Goal: Information Seeking & Learning: Check status

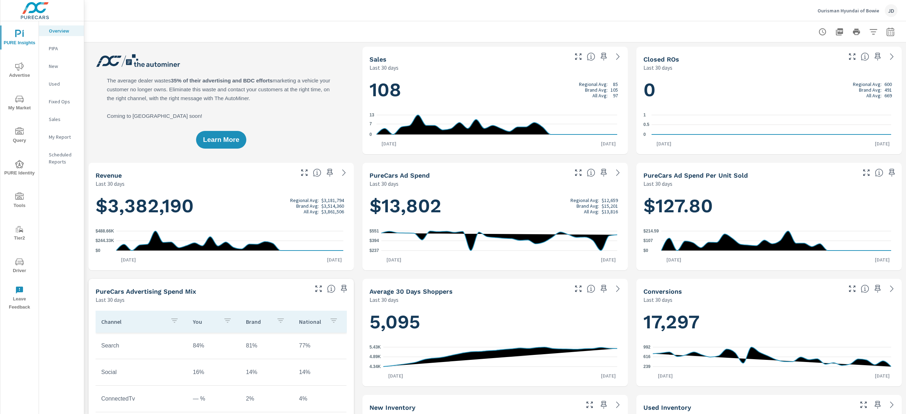
scroll to position [0, 0]
click at [18, 113] on button "My Market" at bounding box center [19, 103] width 38 height 24
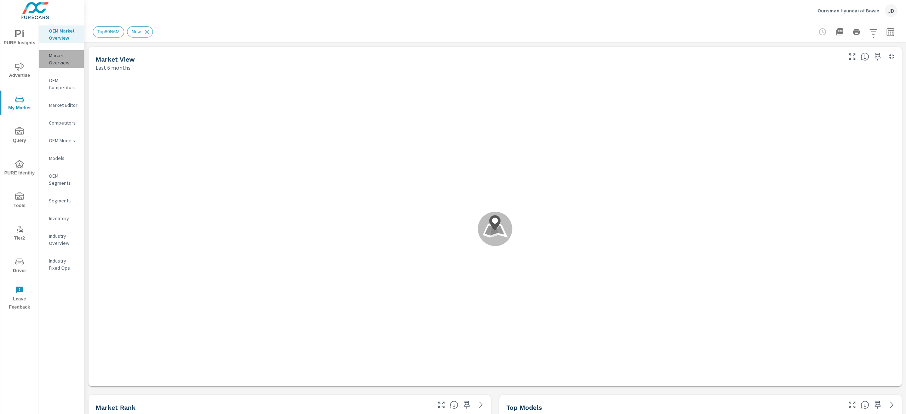
click at [60, 59] on p "Market Overview" at bounding box center [63, 59] width 29 height 14
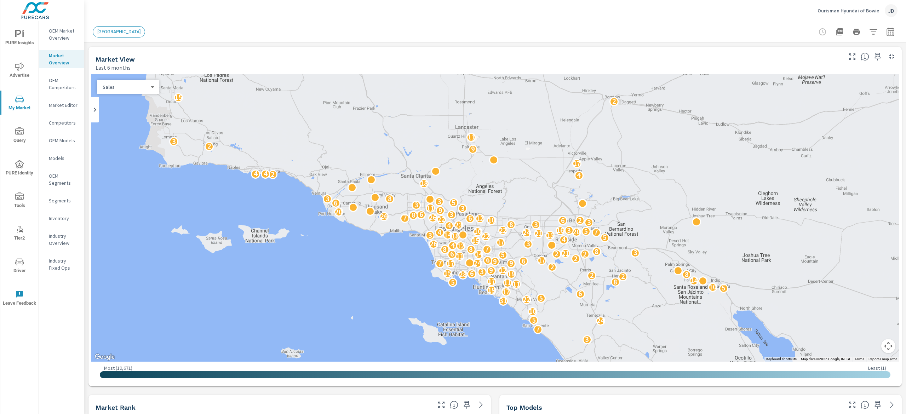
scroll to position [0, 0]
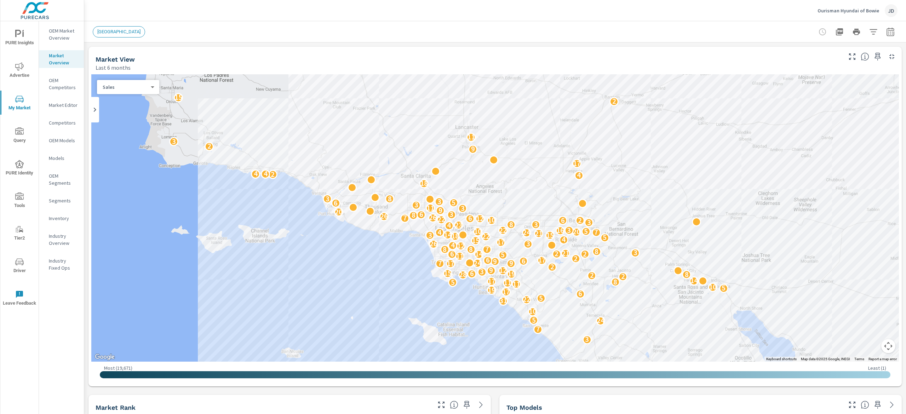
scroll to position [0, 0]
click at [886, 34] on icon "button" at bounding box center [890, 32] width 8 height 8
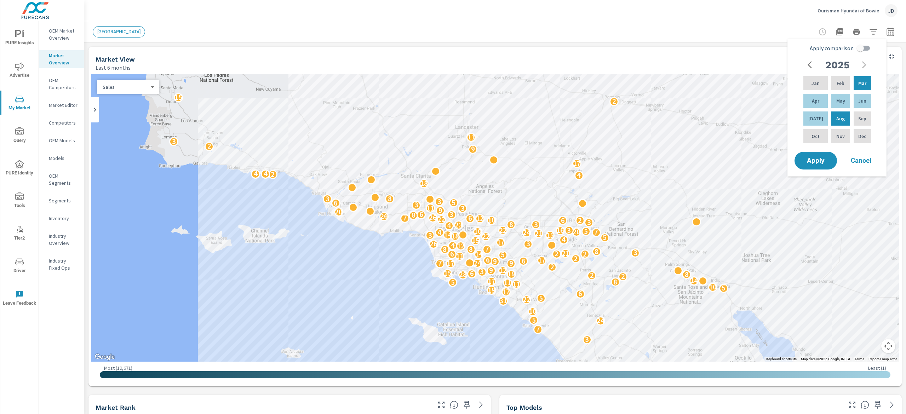
click at [866, 28] on button "button" at bounding box center [873, 32] width 14 height 14
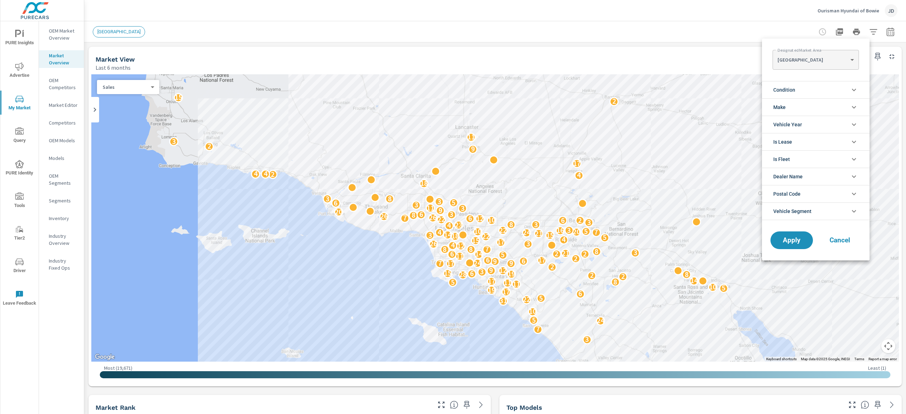
click at [255, 40] on div at bounding box center [453, 207] width 906 height 414
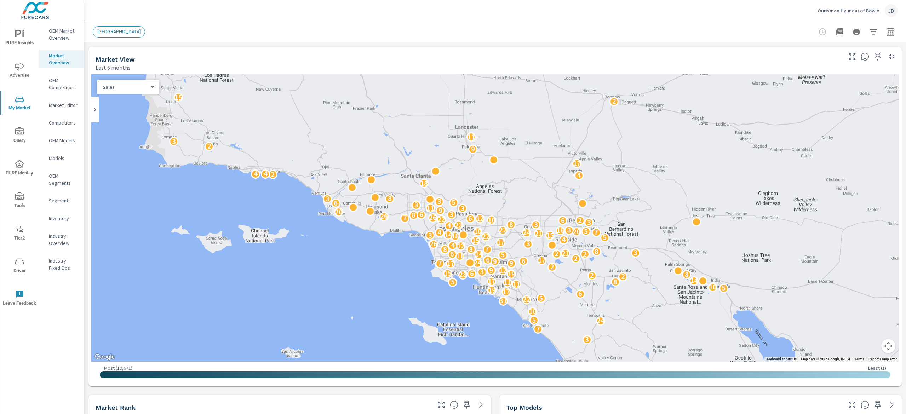
click at [869, 31] on icon "button" at bounding box center [873, 32] width 8 height 8
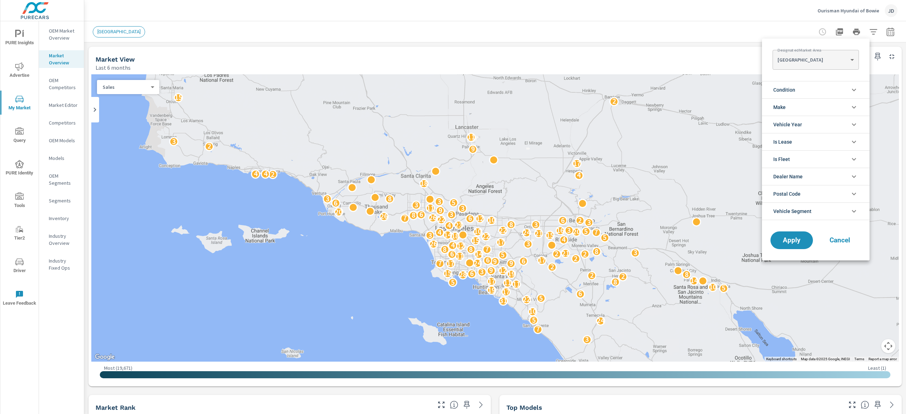
click at [861, 31] on div at bounding box center [453, 207] width 906 height 414
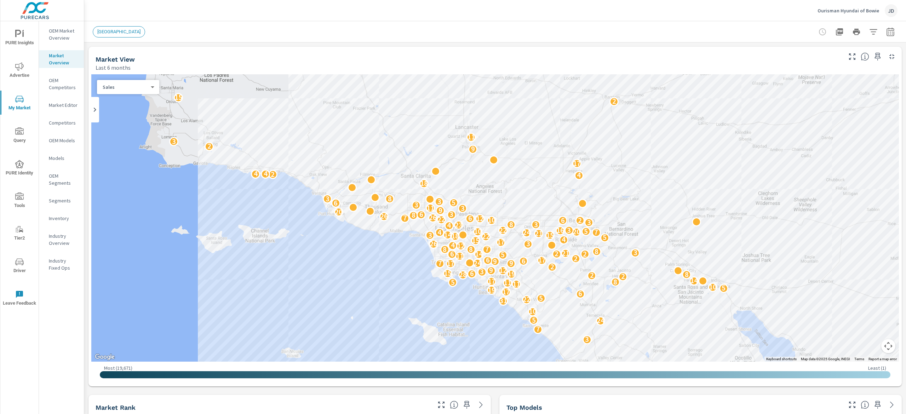
click at [865, 33] on div "Designated Market Area LOS ANGELES LOS ANGELES ​ Condition New Used Make Toyota…" at bounding box center [453, 207] width 906 height 414
click at [870, 29] on icon "button" at bounding box center [873, 31] width 7 height 5
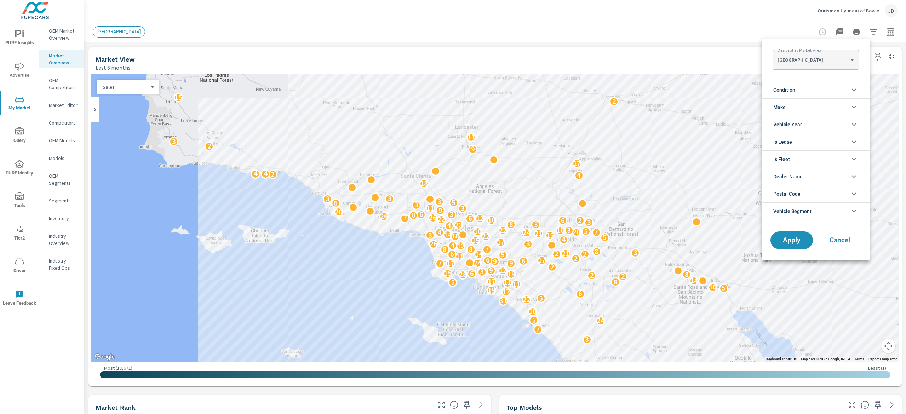
click at [846, 105] on li "Make" at bounding box center [816, 106] width 108 height 17
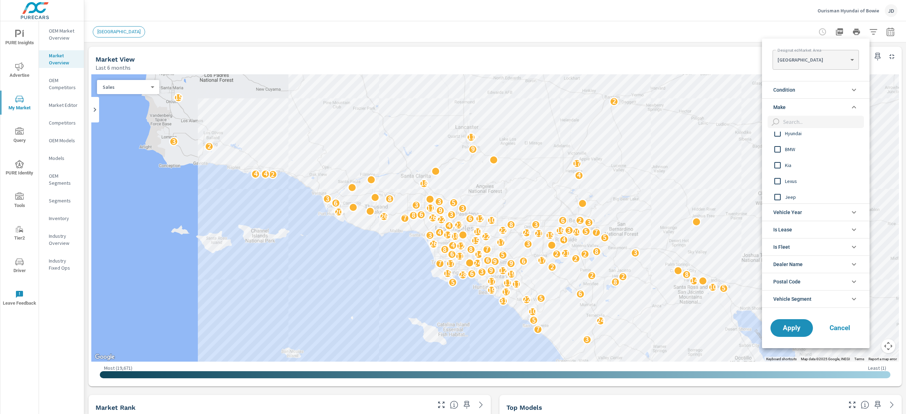
scroll to position [0, 0]
click at [856, 90] on icon "filter options" at bounding box center [854, 90] width 8 height 8
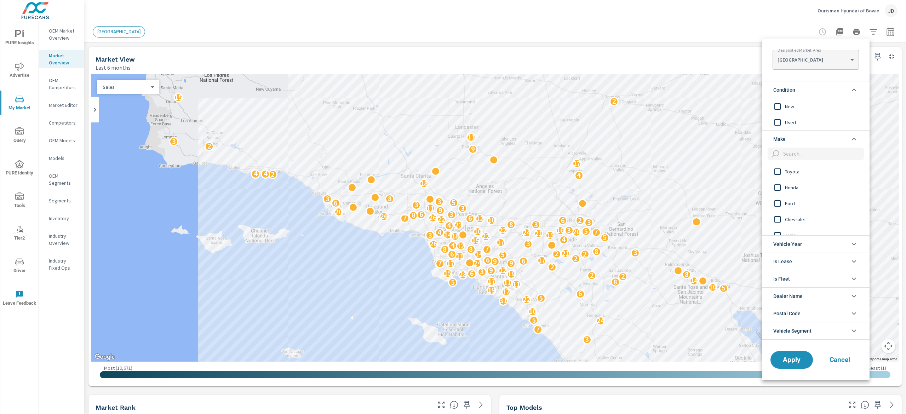
click at [796, 108] on span "New" at bounding box center [824, 106] width 78 height 8
click at [800, 195] on span "Hyundai" at bounding box center [824, 198] width 78 height 8
click at [847, 60] on body "PURE Insights Advertise My Market Query PURE Identity Tools Tier2 Driver Leave …" at bounding box center [453, 207] width 906 height 414
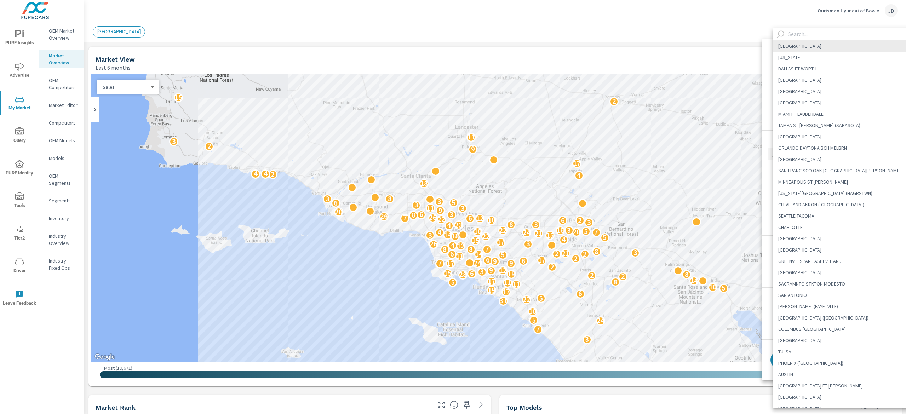
click at [686, 27] on div at bounding box center [453, 207] width 906 height 414
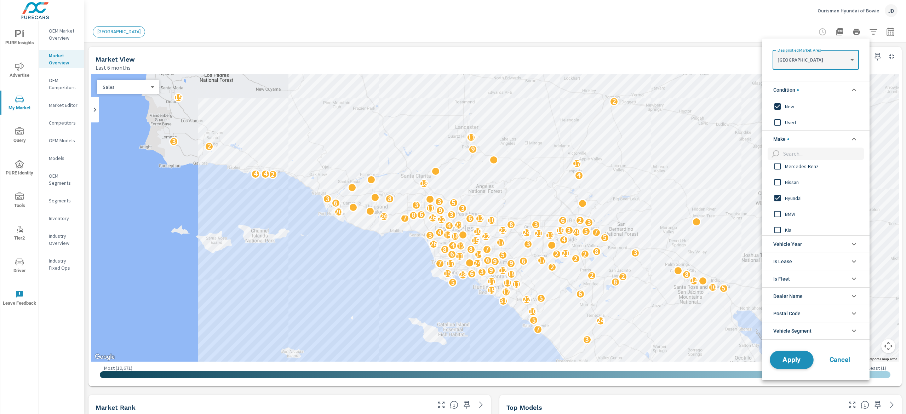
drag, startPoint x: 793, startPoint y: 355, endPoint x: 787, endPoint y: 369, distance: 15.2
click at [792, 355] on button "Apply" at bounding box center [792, 360] width 44 height 18
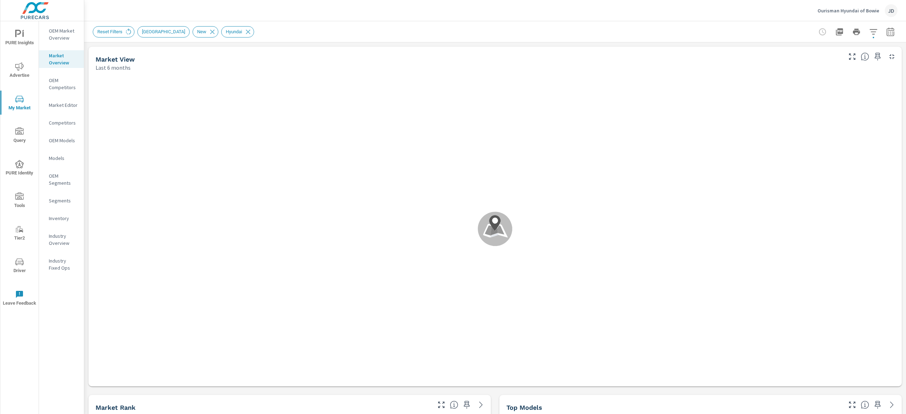
scroll to position [0, 0]
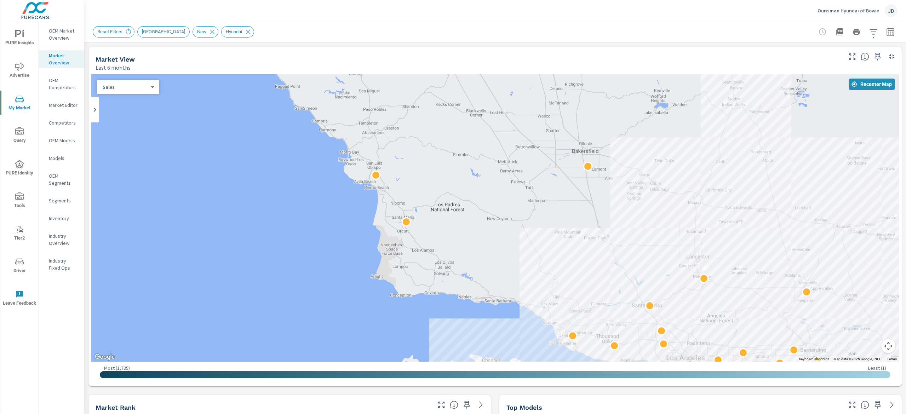
drag, startPoint x: 292, startPoint y: 113, endPoint x: 530, endPoint y: 270, distance: 284.6
click at [530, 270] on div "2" at bounding box center [495, 217] width 808 height 287
click at [62, 217] on p "Inventory" at bounding box center [63, 218] width 29 height 7
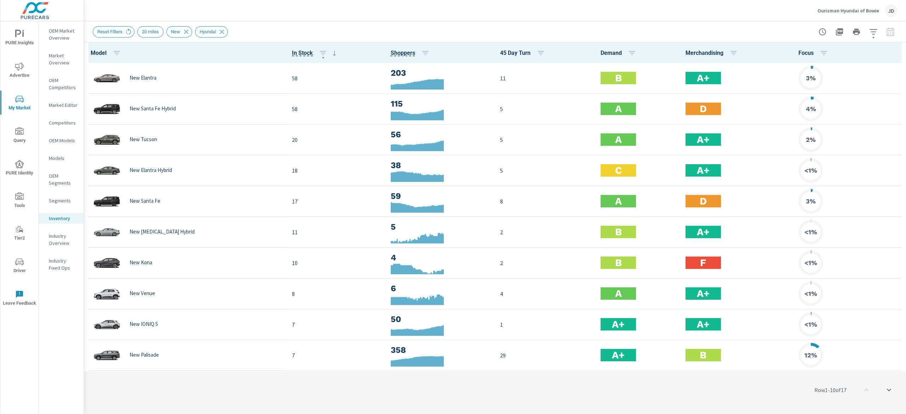
scroll to position [0, 0]
click at [126, 33] on icon at bounding box center [129, 32] width 8 height 8
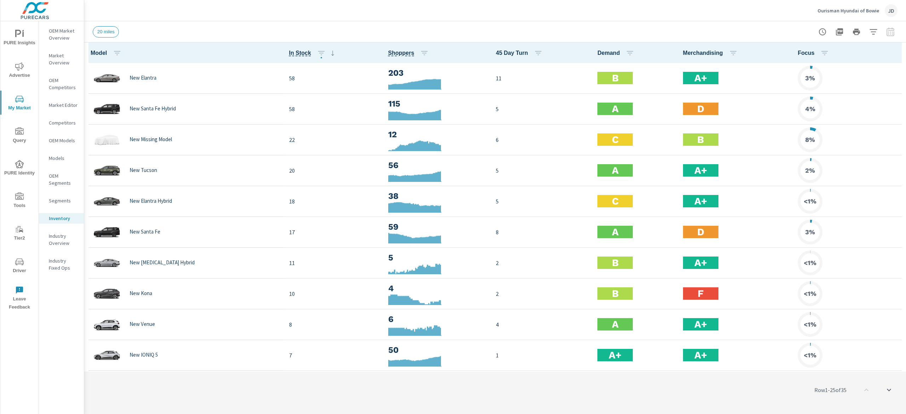
scroll to position [0, 0]
click at [60, 31] on p "OEM Market Overview" at bounding box center [63, 34] width 29 height 14
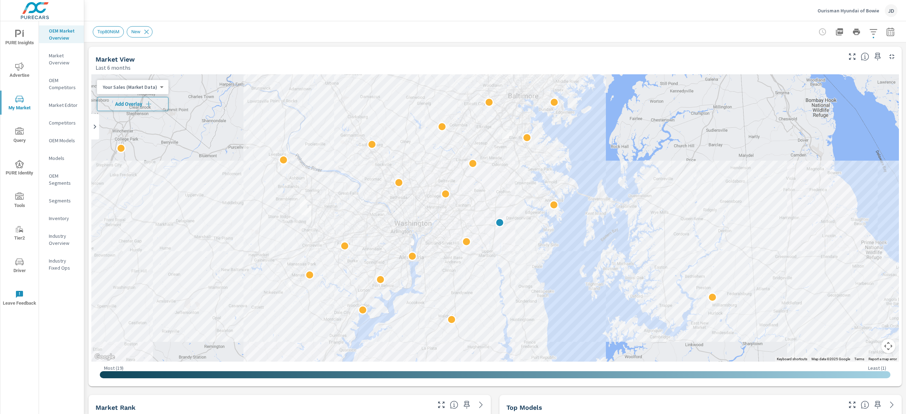
scroll to position [0, 0]
click at [115, 107] on span "Add Overlay" at bounding box center [132, 104] width 65 height 7
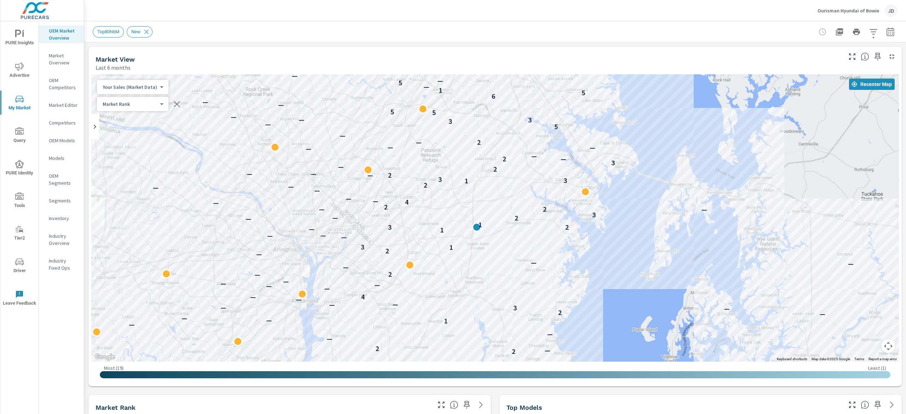
drag, startPoint x: 622, startPoint y: 181, endPoint x: 787, endPoint y: 161, distance: 166.4
click at [787, 161] on div "— — — — — — — — — — 2 — — 4 — — — — — — 2 — 2 — 2 — — — 1 — — — — 2 — 3 — — — —…" at bounding box center [495, 217] width 808 height 287
click at [886, 32] on icon "button" at bounding box center [890, 32] width 8 height 8
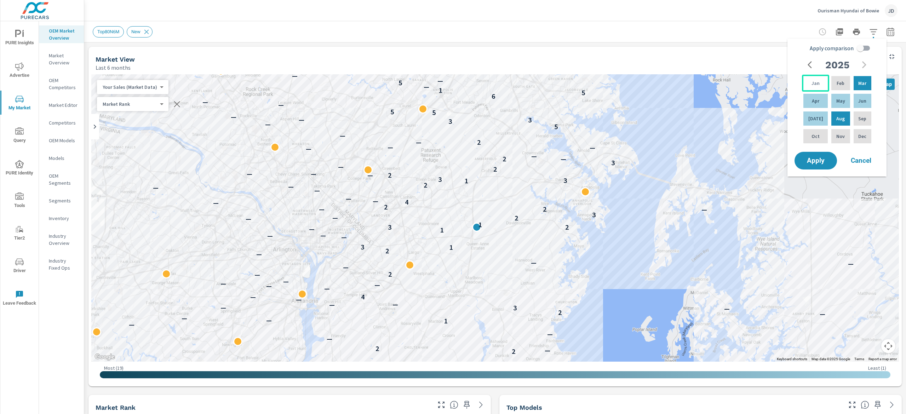
click at [818, 79] on div "Jan" at bounding box center [815, 83] width 27 height 17
click at [814, 121] on p "Jul" at bounding box center [815, 118] width 15 height 7
click at [864, 46] on input "Apply comparison" at bounding box center [860, 47] width 40 height 13
checkbox input "true"
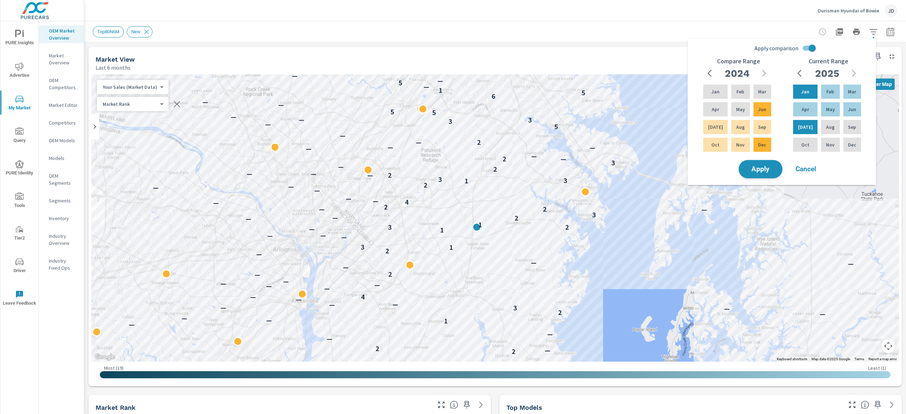
click at [769, 165] on button "Apply" at bounding box center [761, 169] width 44 height 18
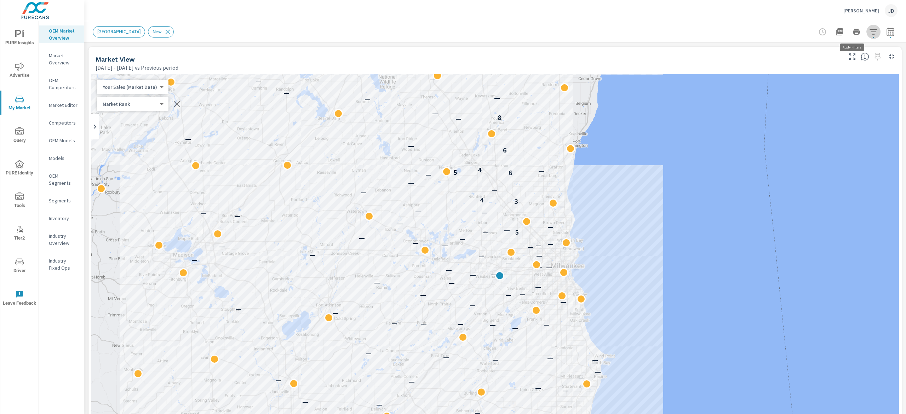
click at [869, 34] on icon "button" at bounding box center [873, 32] width 8 height 8
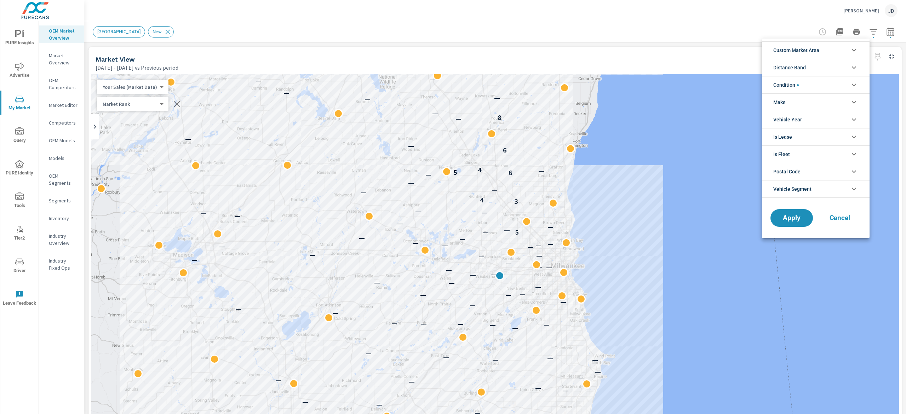
click at [859, 46] on li "Custom Market Area" at bounding box center [816, 49] width 108 height 17
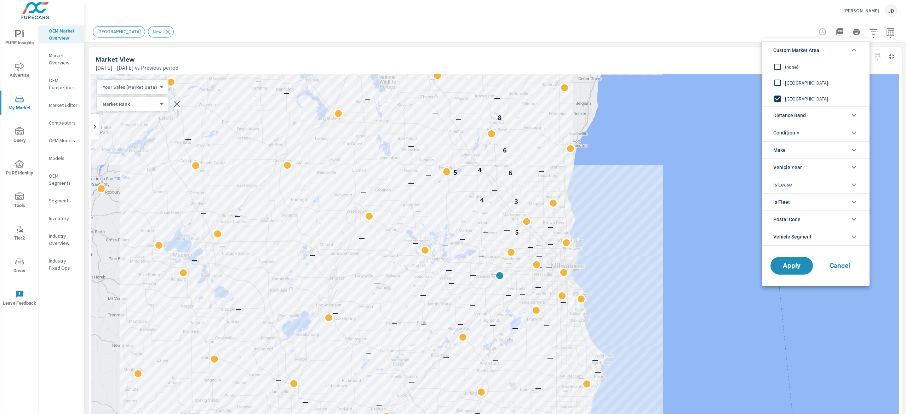
click at [626, 165] on div at bounding box center [453, 207] width 906 height 414
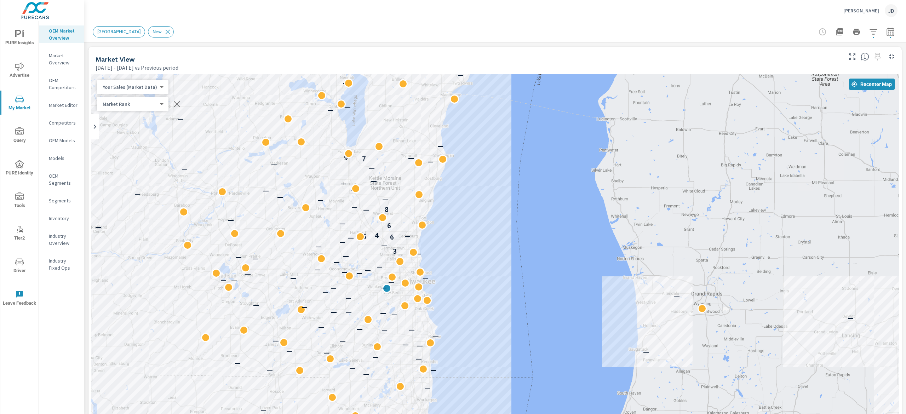
drag, startPoint x: 362, startPoint y: 161, endPoint x: 437, endPoint y: 134, distance: 79.7
click at [429, 142] on div "— — — — — — — — — — — — — — — — — — — — — — — — — — — — — — — — — — — — — — — —…" at bounding box center [495, 271] width 808 height 394
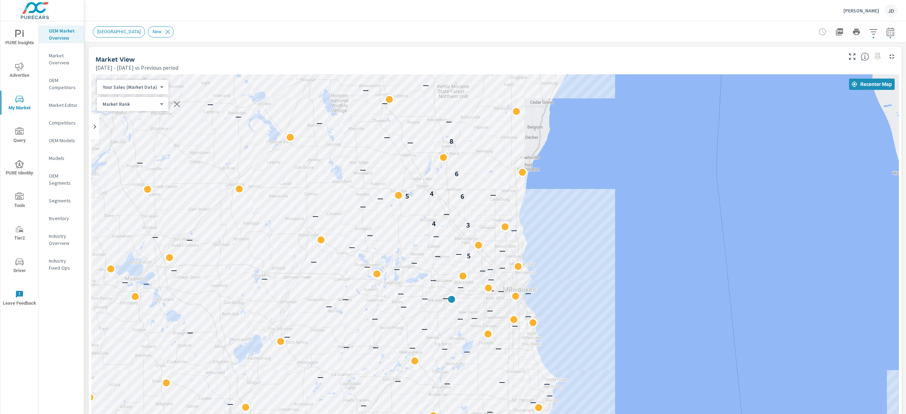
drag, startPoint x: 425, startPoint y: 164, endPoint x: 483, endPoint y: 105, distance: 82.3
click at [483, 105] on div "— — — — — — — — — — — — — — — — — — — — — — — — — — — — — — — — — — — — — — — —…" at bounding box center [495, 271] width 808 height 394
click at [869, 31] on icon "button" at bounding box center [873, 32] width 8 height 8
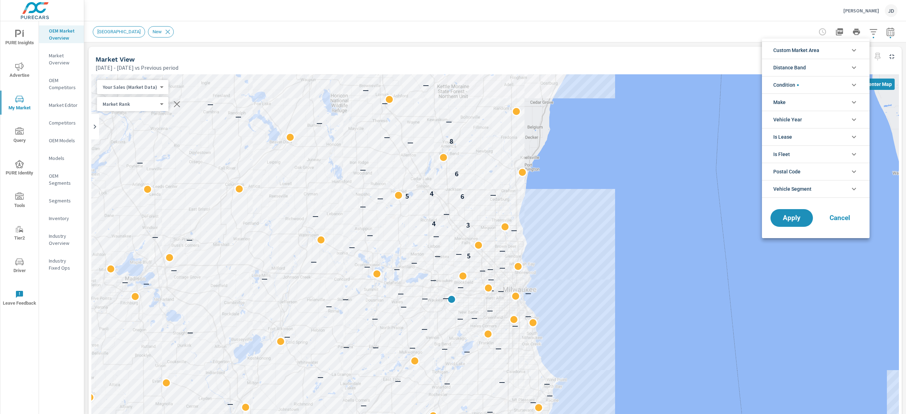
click at [852, 52] on icon "filter options" at bounding box center [854, 50] width 8 height 8
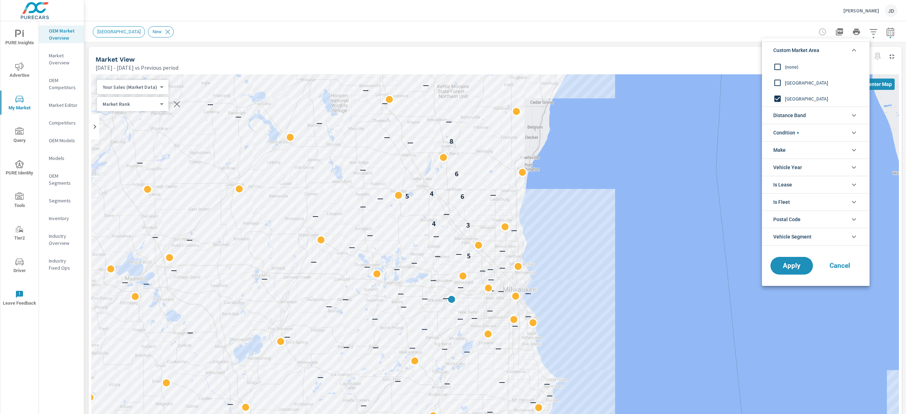
click at [812, 81] on span "New Market Area" at bounding box center [824, 83] width 78 height 8
click at [784, 273] on button "Apply" at bounding box center [792, 266] width 44 height 18
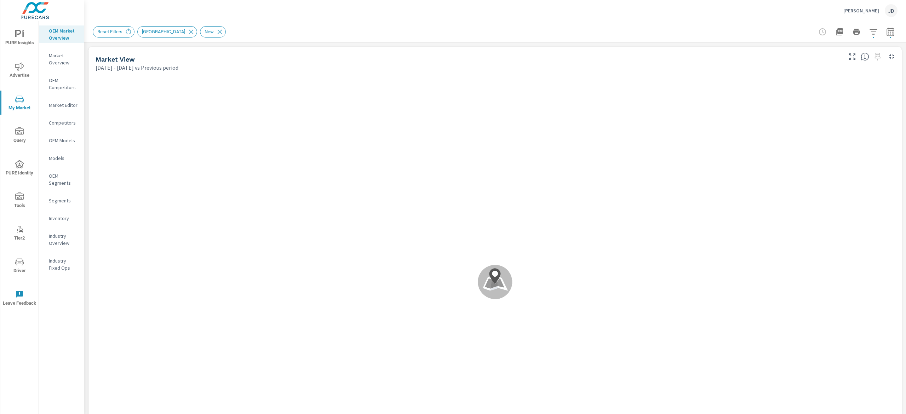
scroll to position [0, 0]
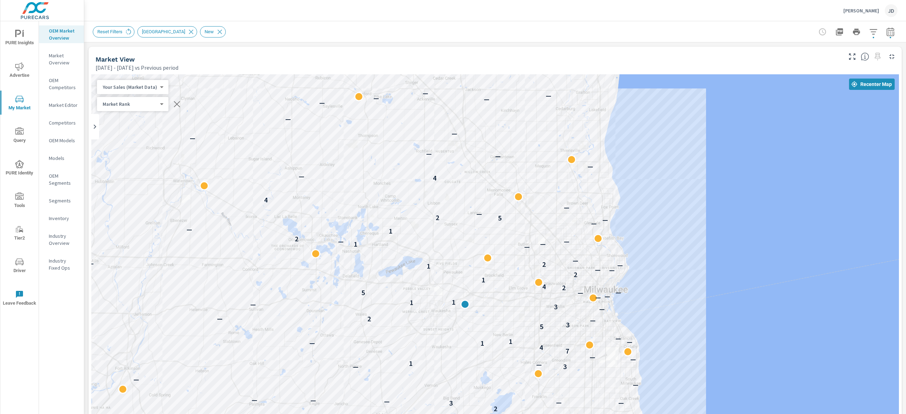
drag, startPoint x: 479, startPoint y: 189, endPoint x: 530, endPoint y: 86, distance: 115.4
click at [530, 86] on div "— — — — — — — — — — — — — — — — — — — — — — 2 3 — — — — — — — — — 3 — 1 — — 7 4…" at bounding box center [495, 271] width 808 height 394
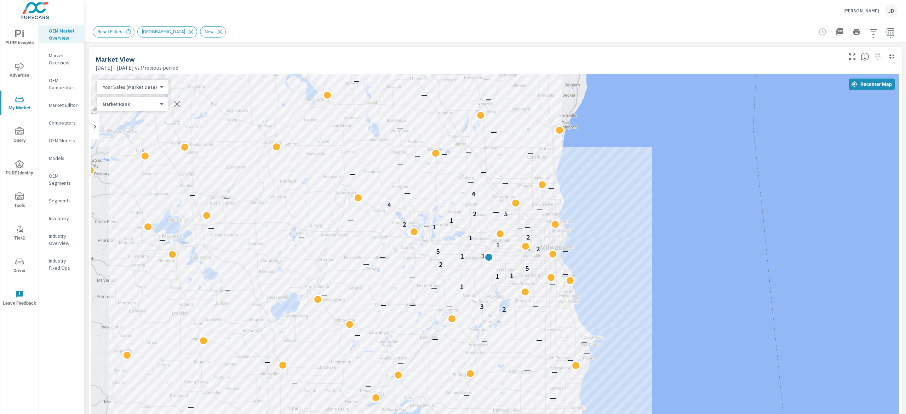
drag, startPoint x: 430, startPoint y: 141, endPoint x: 429, endPoint y: 96, distance: 45.0
click at [429, 96] on div "— — — — — — — — — — — — — — — — — — — — — — — — — — — — — — — — — 2 3 — — — — —…" at bounding box center [495, 271] width 808 height 394
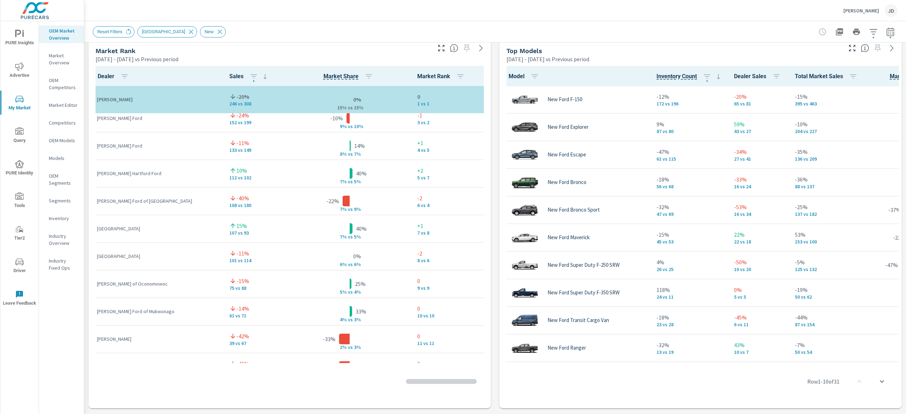
scroll to position [46, 0]
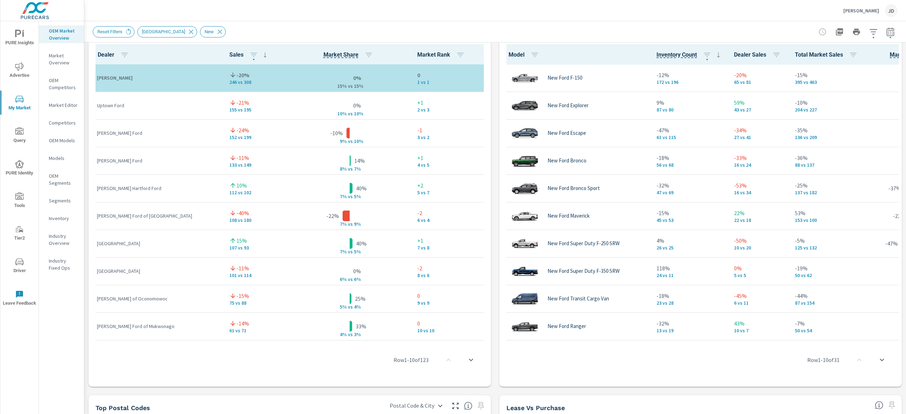
scroll to position [494, 0]
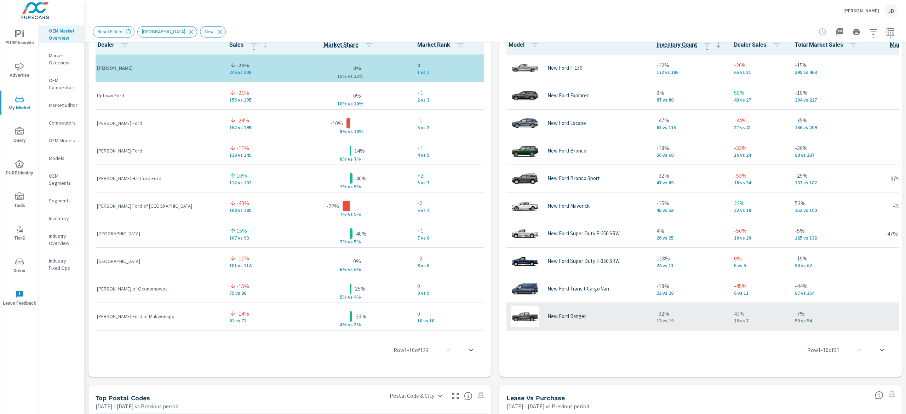
drag, startPoint x: 695, startPoint y: 329, endPoint x: 689, endPoint y: 317, distance: 13.8
click at [726, 321] on div "Model Inventory Count Dealer Sales Total Market Sales Market Share Market Rank …" at bounding box center [700, 204] width 397 height 340
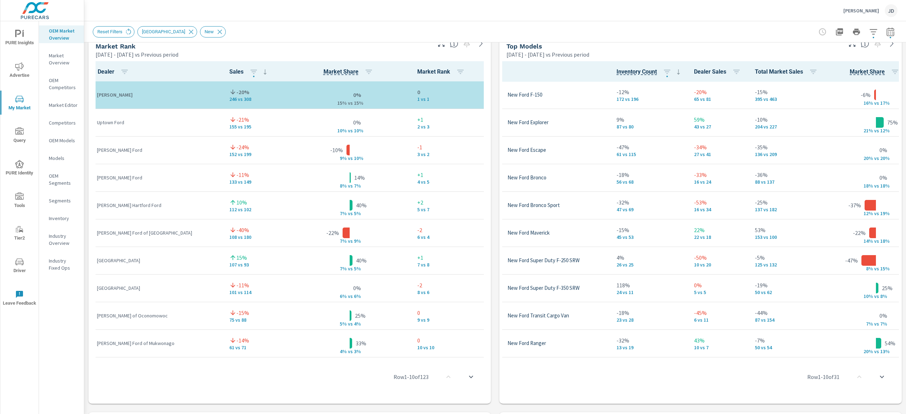
scroll to position [0, 41]
click at [905, 207] on div "Market Overview Griffin Ford Report date range: Jan 01, 2025 - Jul 31, 2025 vs …" at bounding box center [495, 217] width 822 height 393
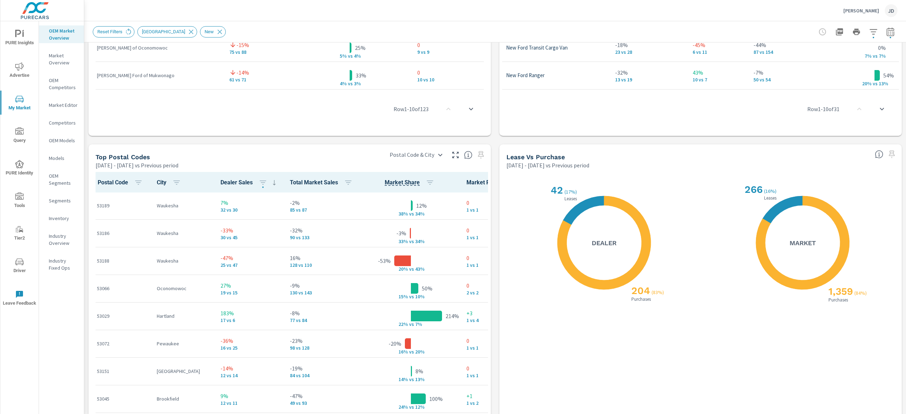
scroll to position [764, 0]
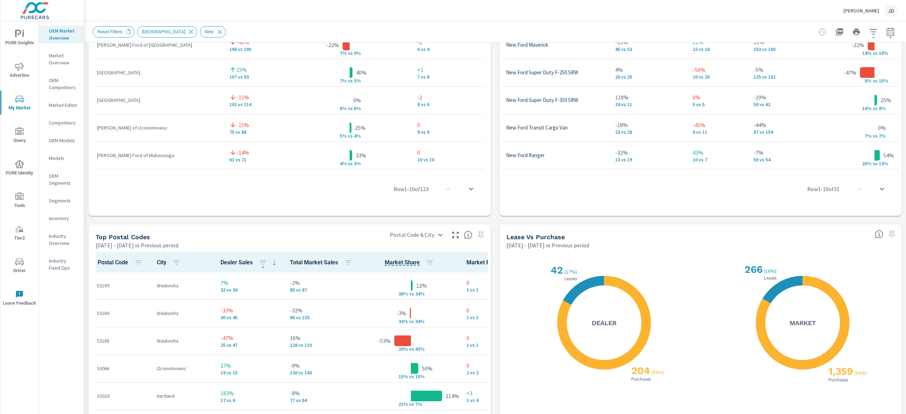
drag, startPoint x: 905, startPoint y: 294, endPoint x: 905, endPoint y: 241, distance: 52.4
click at [905, 241] on div "Market Overview Griffin Ford Report date range: Jan 01, 2025 - Jul 31, 2025 vs …" at bounding box center [495, 217] width 822 height 393
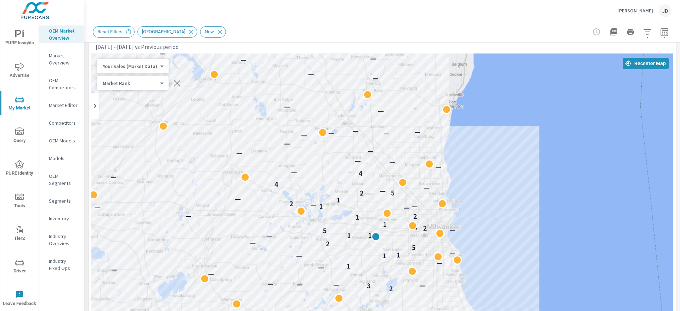
scroll to position [0, 41]
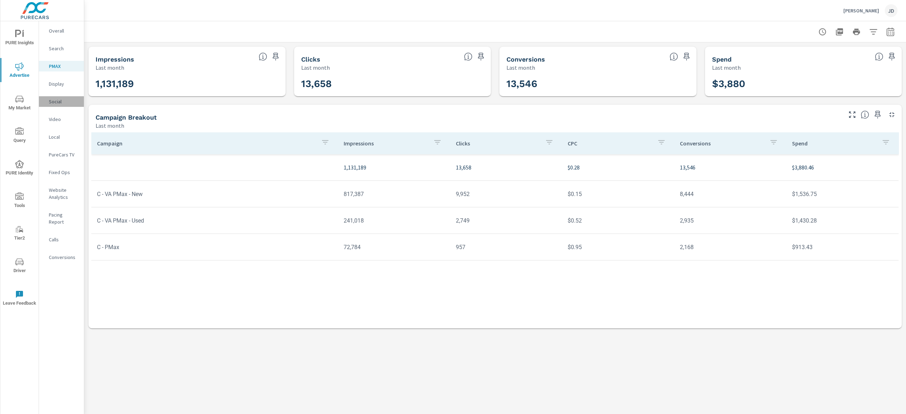
click at [61, 103] on p "Social" at bounding box center [63, 101] width 29 height 7
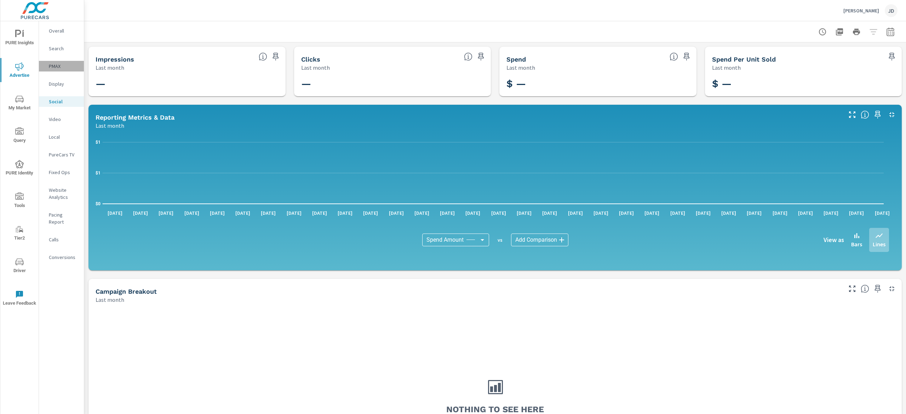
click at [59, 65] on p "PMAX" at bounding box center [63, 66] width 29 height 7
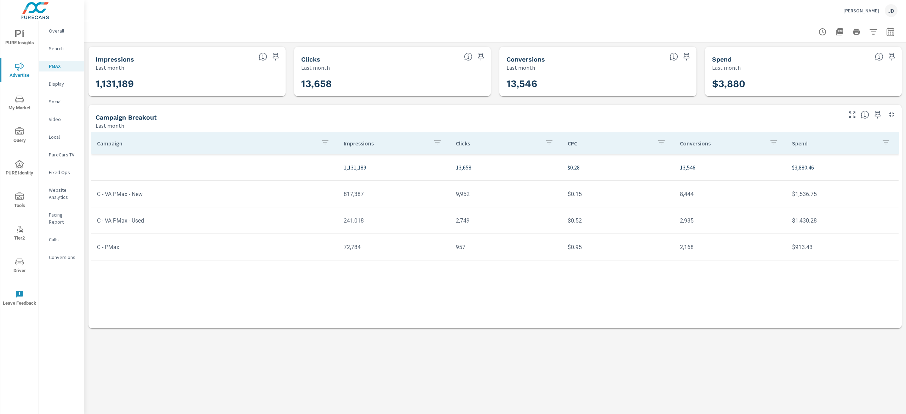
click at [61, 40] on nav "Overall Search PMAX Display Social Video Local PureCars TV Fixed Ops Website An…" at bounding box center [61, 146] width 45 height 251
click at [55, 50] on p "Search" at bounding box center [63, 48] width 29 height 7
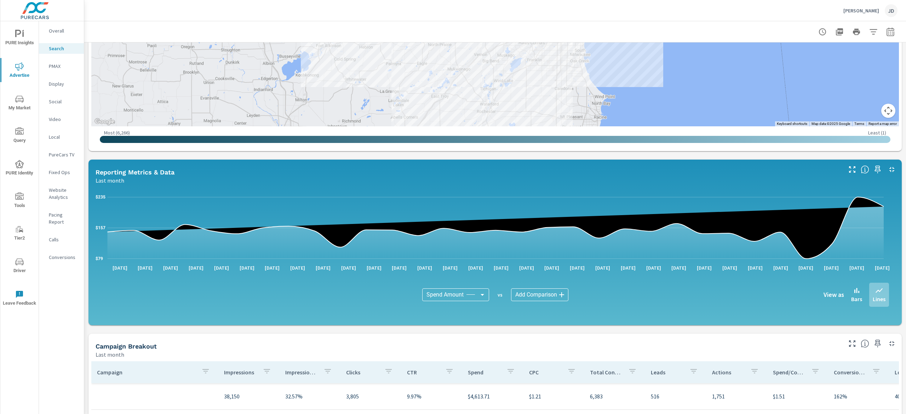
scroll to position [383, 0]
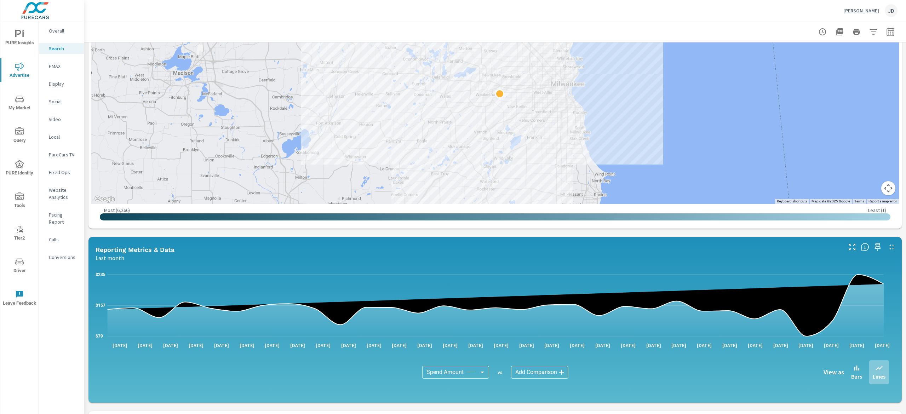
scroll to position [99, 0]
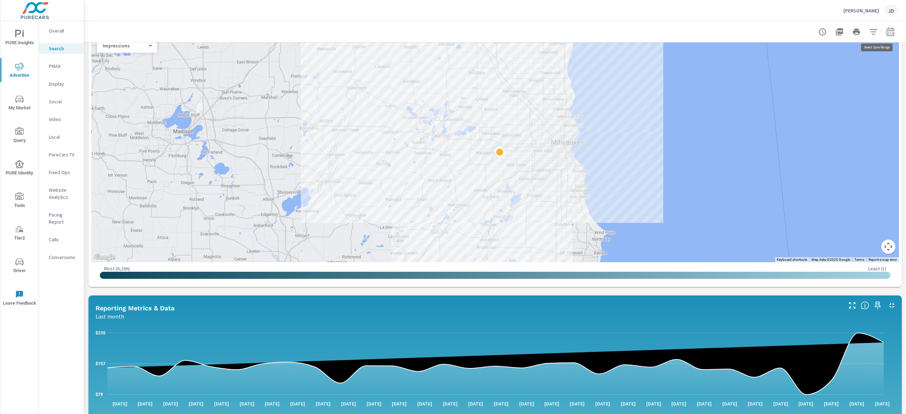
click at [886, 30] on icon "button" at bounding box center [890, 32] width 8 height 8
select select "Last month"
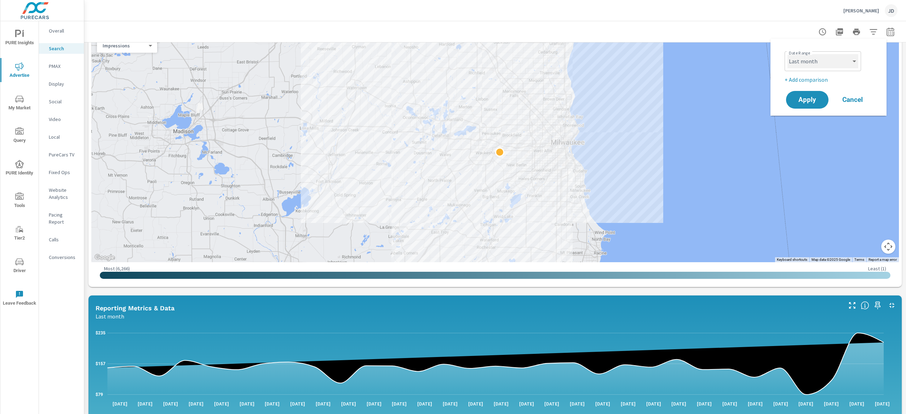
click at [843, 64] on select "Custom [DATE] Last week Last 7 days Last 14 days Last 30 days Last 45 days Last…" at bounding box center [822, 61] width 71 height 14
click at [861, 54] on div "Custom [DATE] Last week Last 7 days Last 14 days Last 30 days Last 45 days Last…" at bounding box center [823, 61] width 76 height 20
click at [807, 79] on p "+ Add comparison" at bounding box center [830, 79] width 91 height 8
select select "Previous period"
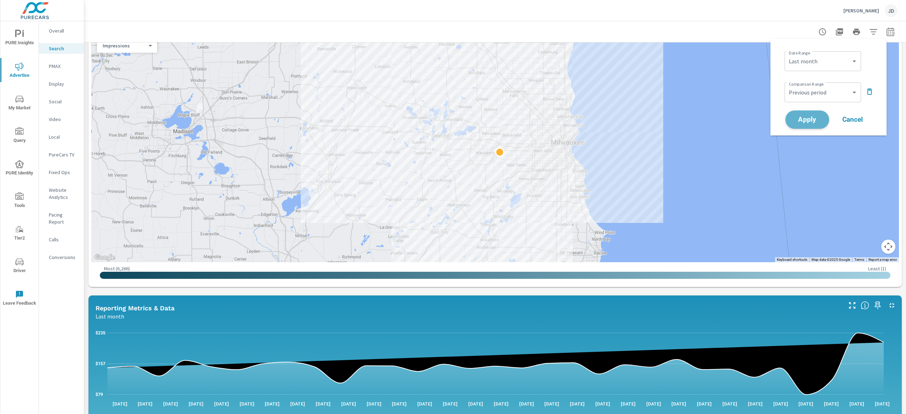
click at [804, 123] on span "Apply" at bounding box center [807, 119] width 29 height 7
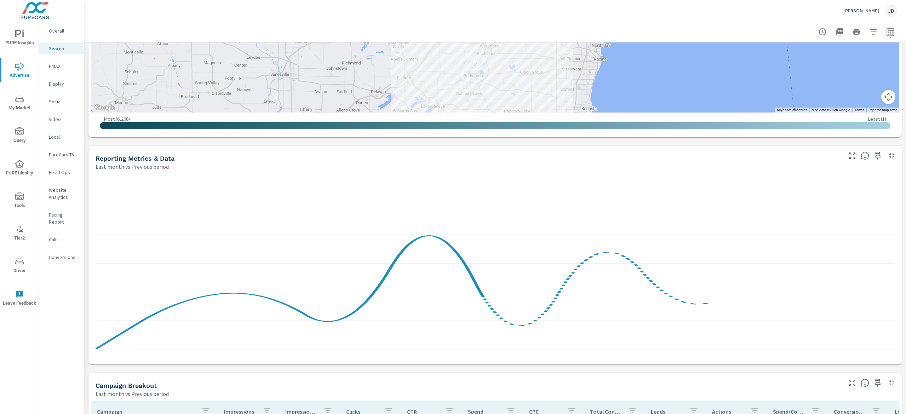
scroll to position [520, 0]
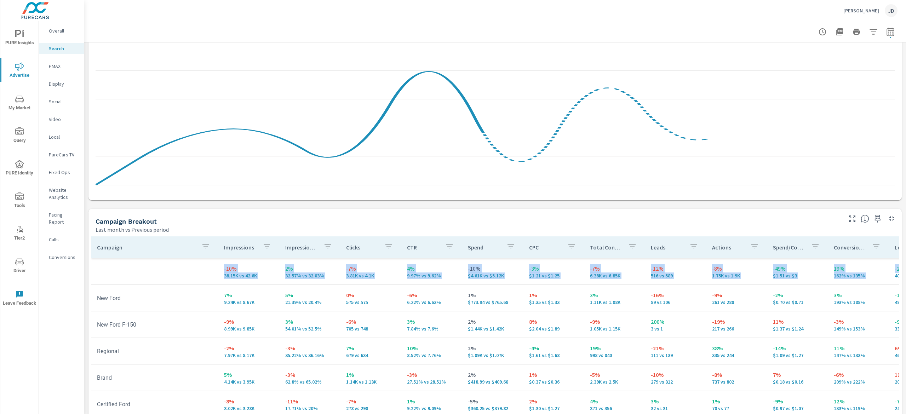
drag, startPoint x: 884, startPoint y: 255, endPoint x: 879, endPoint y: 301, distance: 46.6
click at [879, 301] on div "Impressions Last month vs Previous period -10% 38.15K vs 42.6K Clicks Last mont…" at bounding box center [495, 15] width 822 height 985
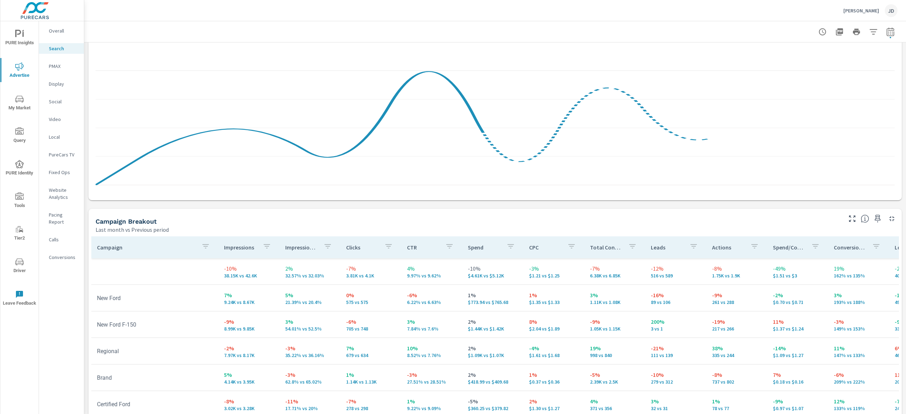
click at [885, 154] on div at bounding box center [495, 103] width 808 height 188
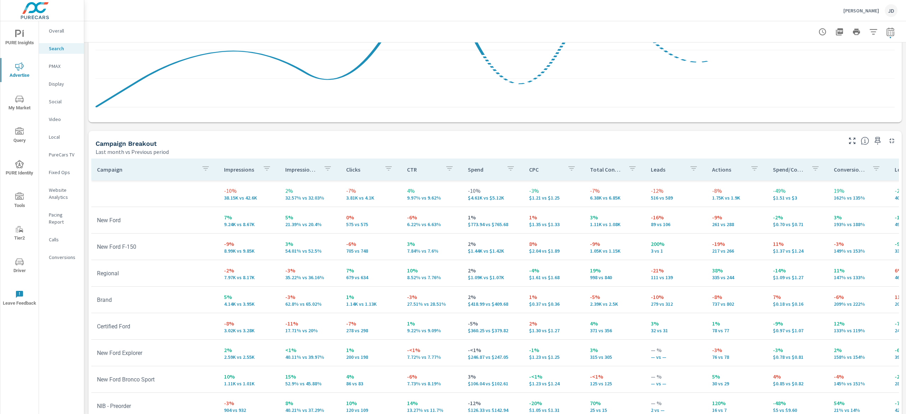
scroll to position [613, 0]
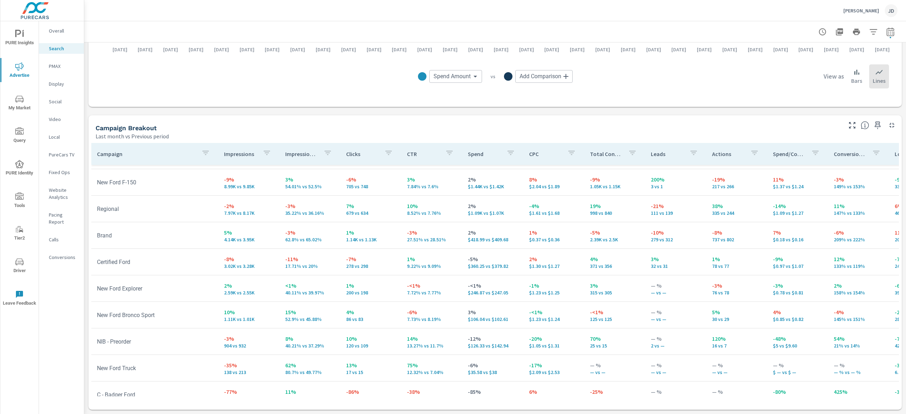
scroll to position [71, 0]
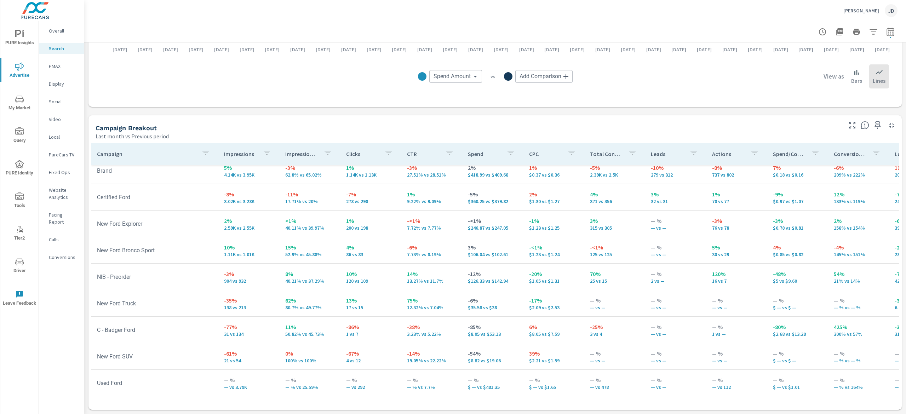
scroll to position [39, 0]
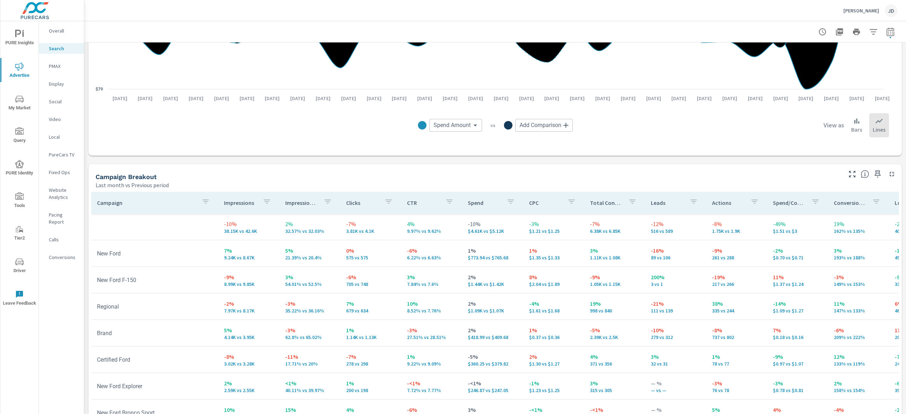
scroll to position [542, 0]
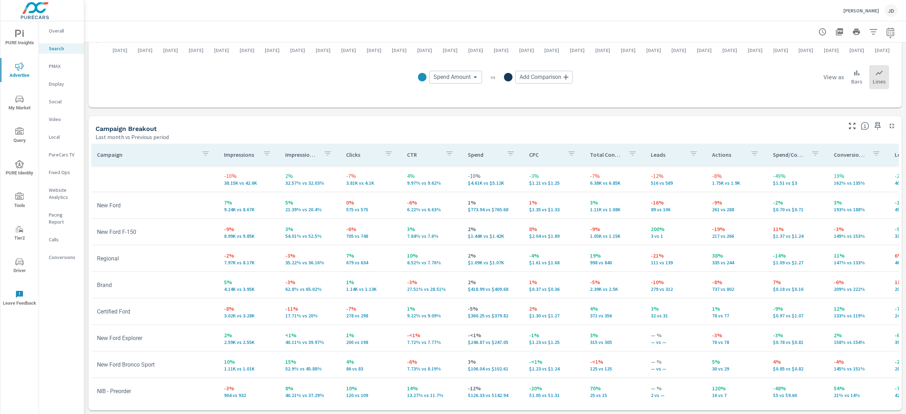
scroll to position [613, 0]
click at [68, 108] on nav "Overall Search PMAX Display Social Video Local PureCars TV Fixed Ops Website An…" at bounding box center [61, 146] width 45 height 251
click at [63, 101] on p "Social" at bounding box center [63, 101] width 29 height 7
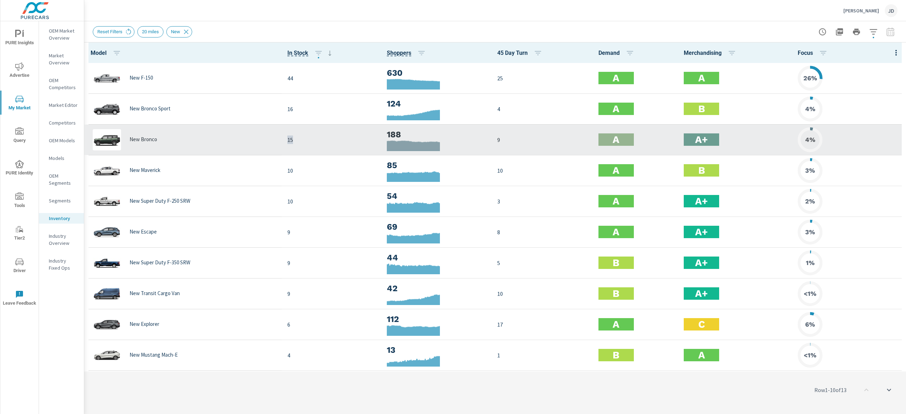
drag, startPoint x: 294, startPoint y: 137, endPoint x: 282, endPoint y: 139, distance: 12.1
click at [282, 139] on td "15" at bounding box center [331, 139] width 99 height 31
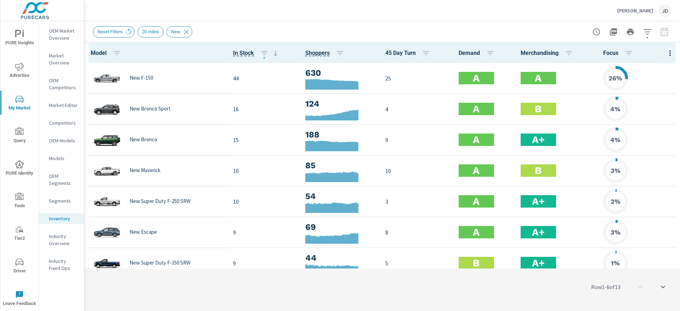
scroll to position [0, 0]
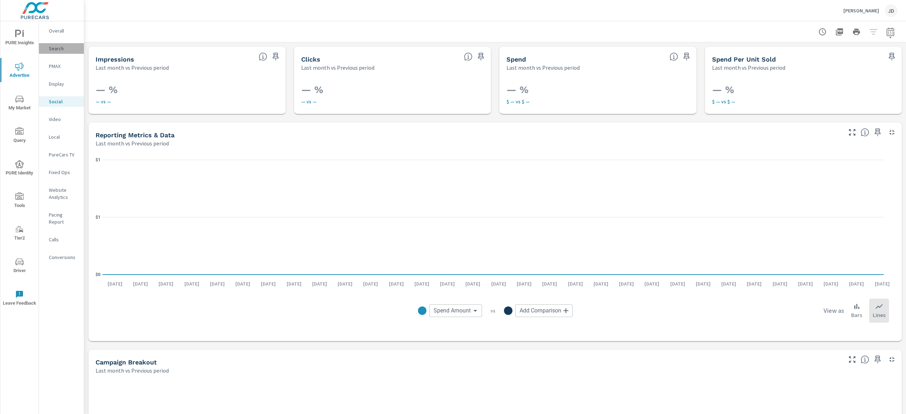
click at [61, 47] on p "Search" at bounding box center [63, 48] width 29 height 7
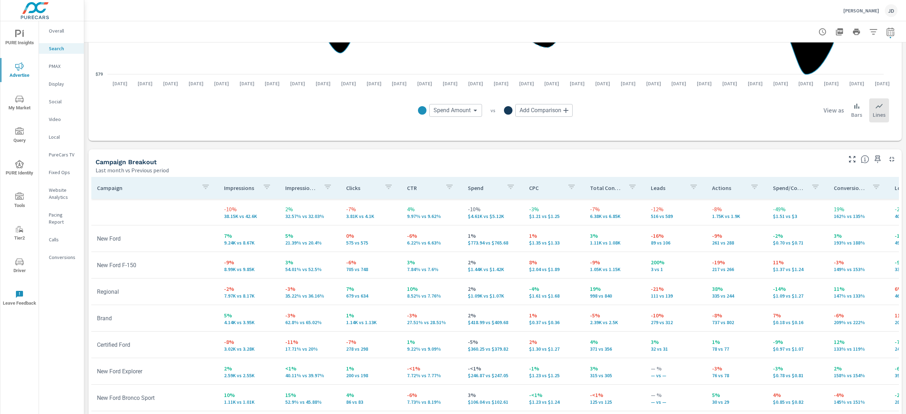
scroll to position [598, 0]
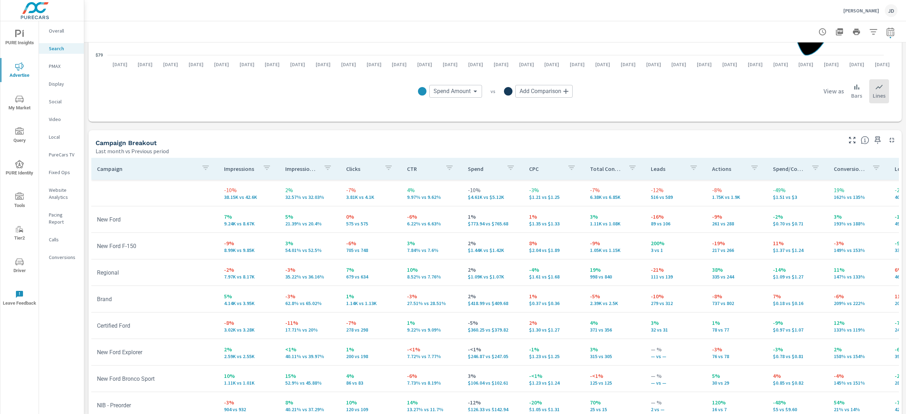
click at [848, 140] on icon "button" at bounding box center [852, 140] width 8 height 8
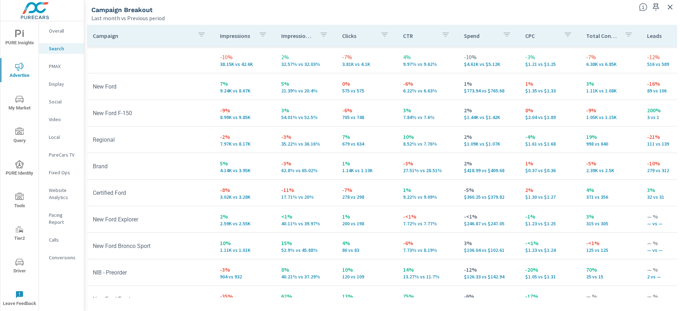
scroll to position [1, 0]
drag, startPoint x: 554, startPoint y: 120, endPoint x: 519, endPoint y: 118, distance: 34.7
click at [525, 118] on p "$2.04 vs $1.89" at bounding box center [550, 117] width 50 height 6
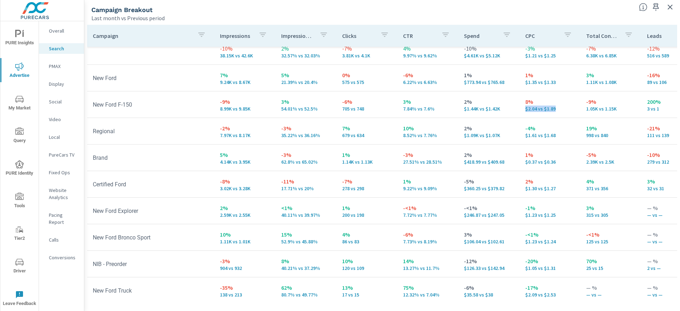
scroll to position [0, 0]
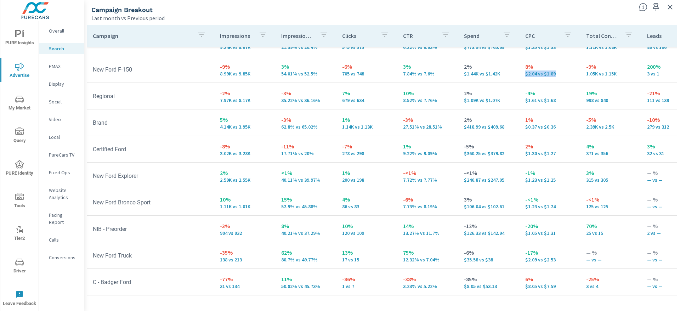
scroll to position [53, 0]
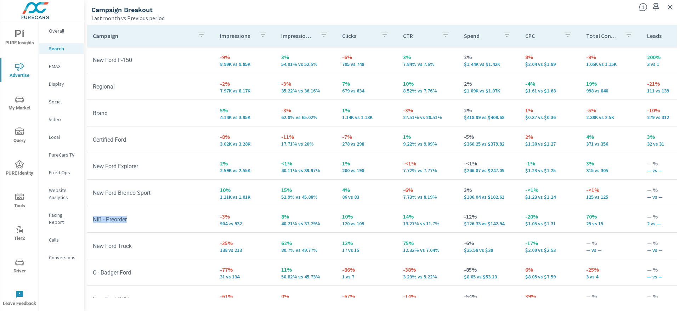
drag, startPoint x: 134, startPoint y: 220, endPoint x: 87, endPoint y: 220, distance: 46.7
click at [87, 220] on td "NIB - Preorder" at bounding box center [150, 219] width 127 height 18
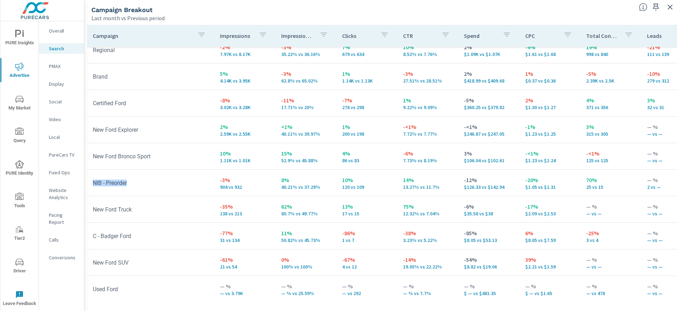
scroll to position [93, 0]
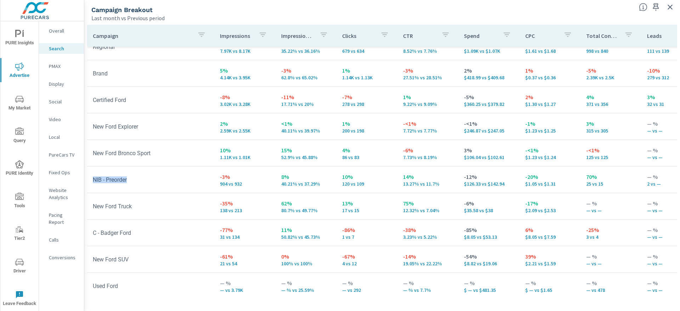
scroll to position [40, 0]
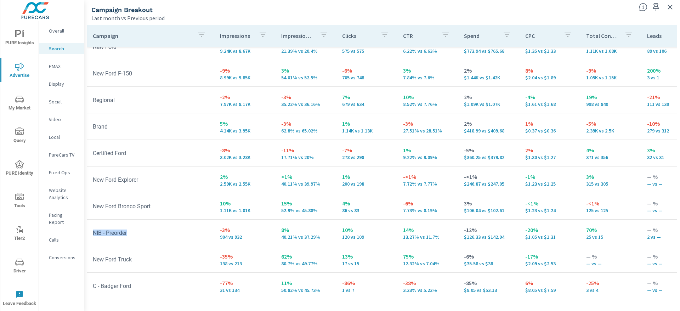
scroll to position [93, 0]
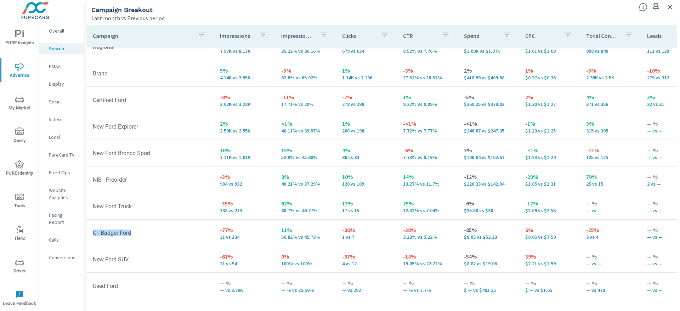
drag, startPoint x: 140, startPoint y: 233, endPoint x: 93, endPoint y: 231, distance: 47.1
click at [93, 231] on td "C - Badger Ford" at bounding box center [150, 233] width 127 height 18
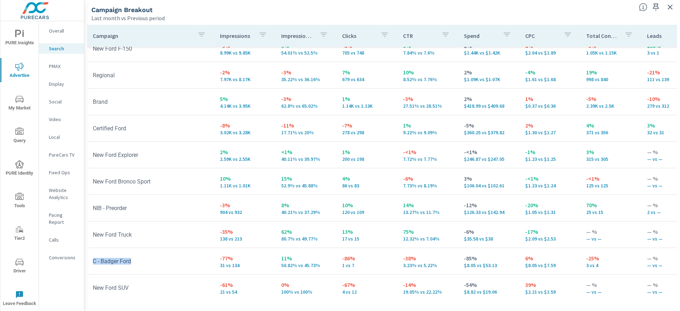
scroll to position [18, 0]
